Goal: Task Accomplishment & Management: Manage account settings

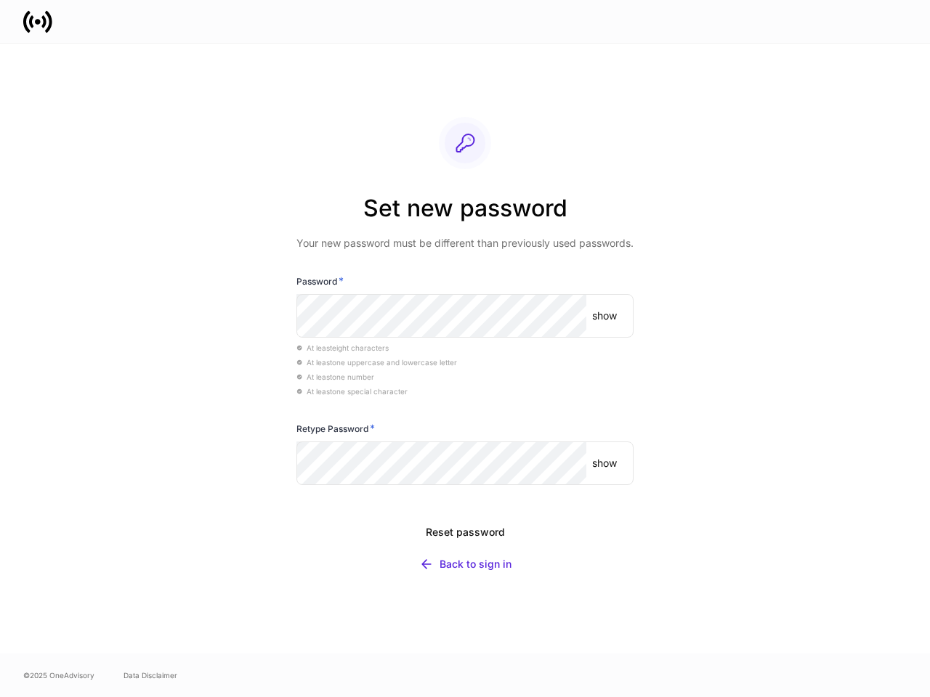
click at [465, 349] on div "At least eight characters" at bounding box center [464, 347] width 337 height 15
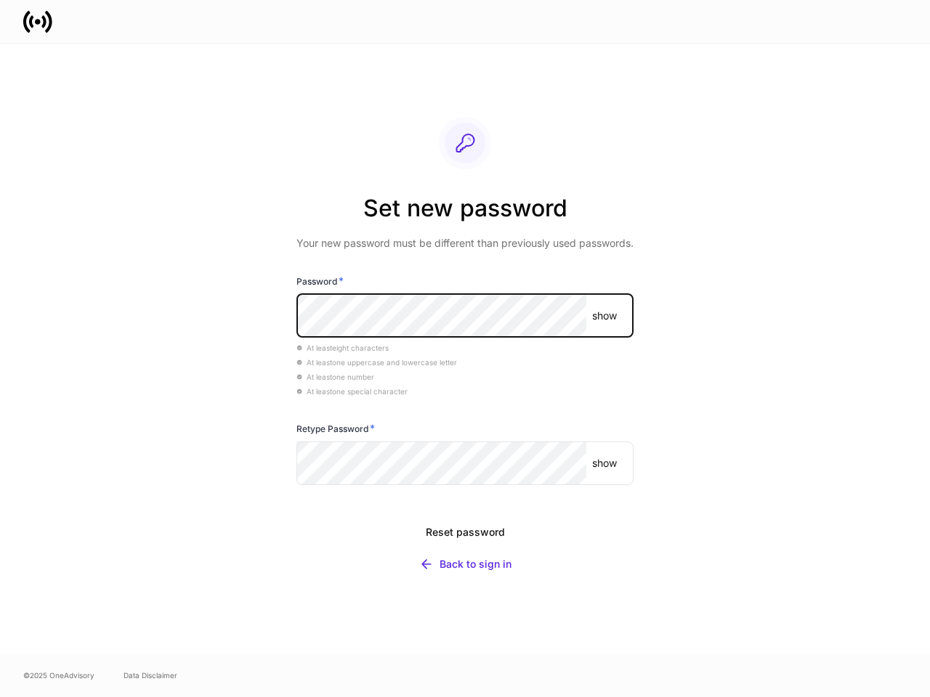
click at [604, 316] on p "show" at bounding box center [604, 316] width 25 height 15
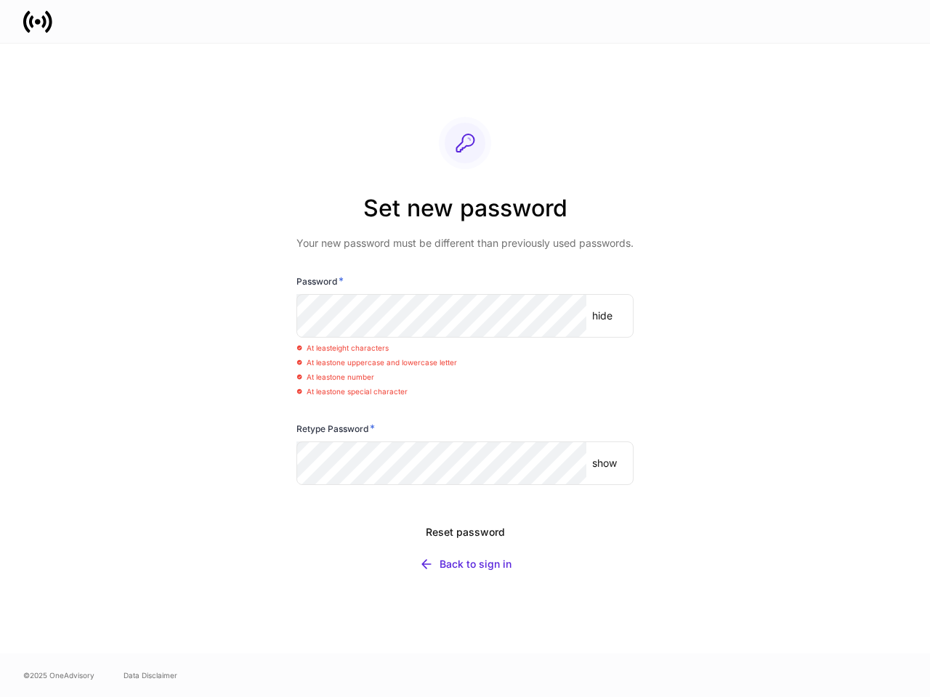
click at [604, 463] on p "show" at bounding box center [604, 463] width 25 height 15
click at [465, 532] on div "Reset password" at bounding box center [465, 532] width 79 height 15
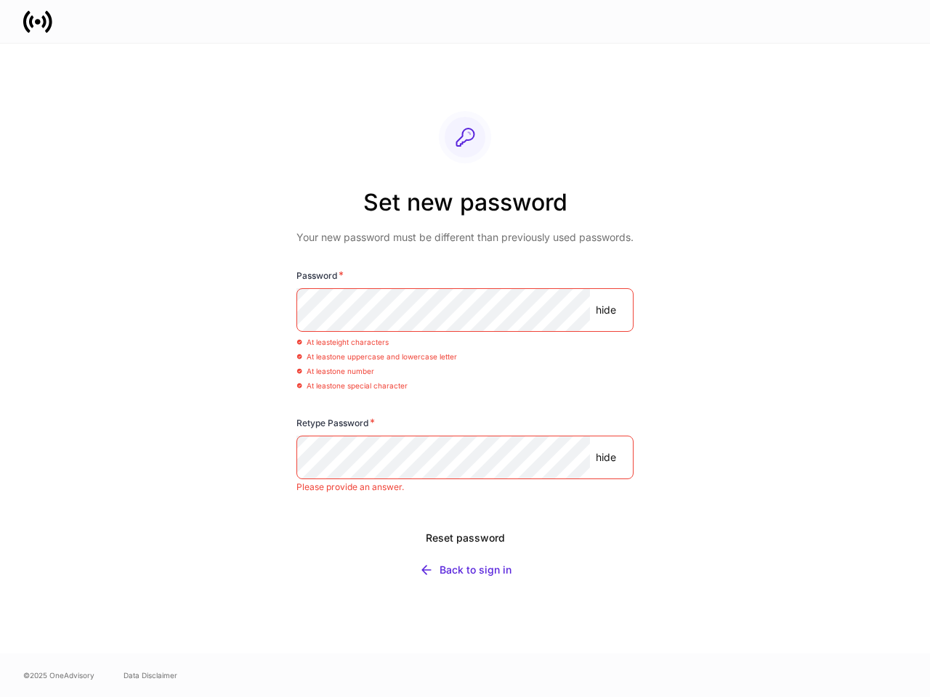
click at [465, 564] on div "Back to sign in" at bounding box center [475, 570] width 72 height 15
